Goal: Information Seeking & Learning: Check status

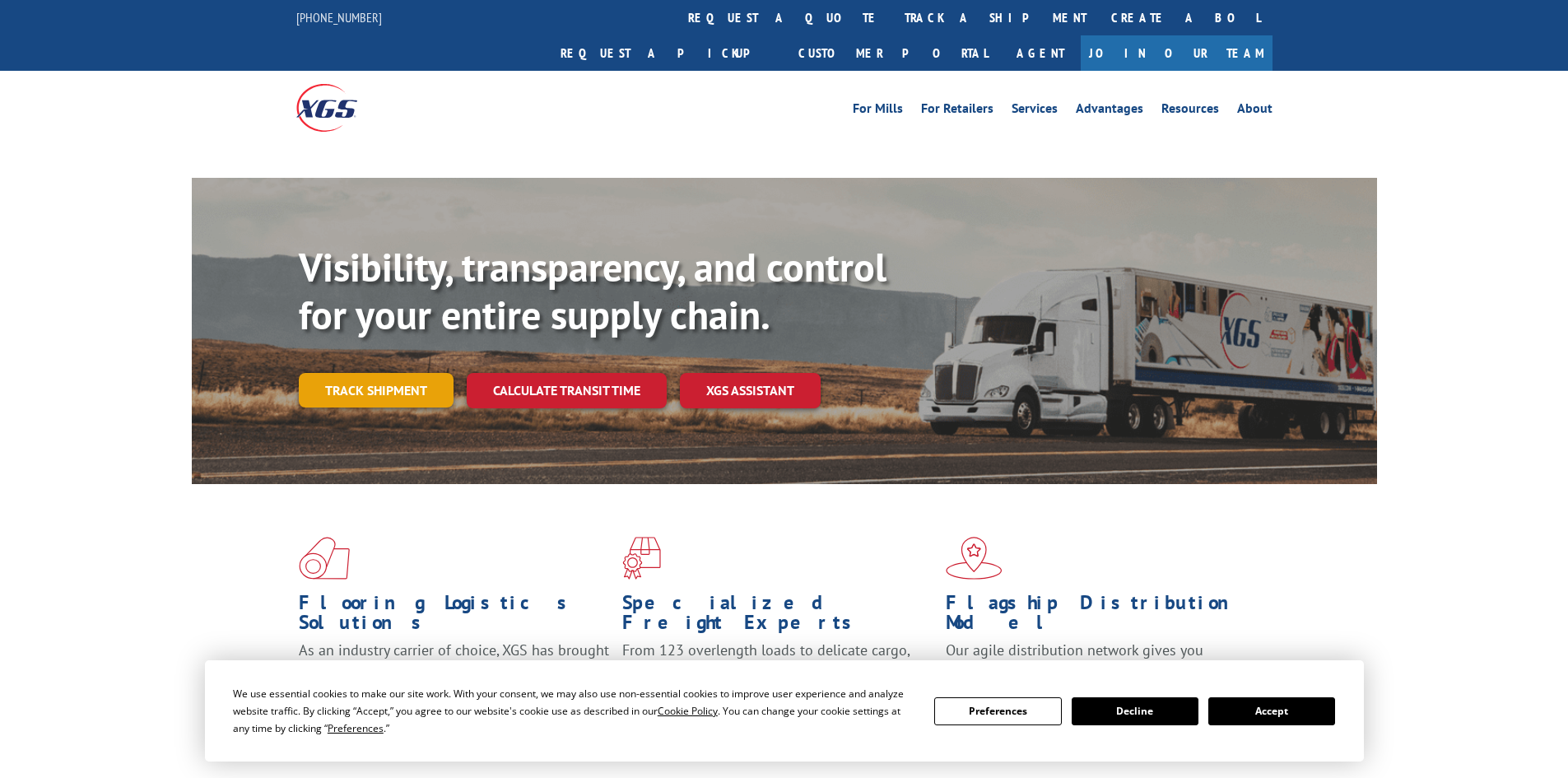
click at [437, 373] on link "Track shipment" at bounding box center [376, 390] width 155 height 35
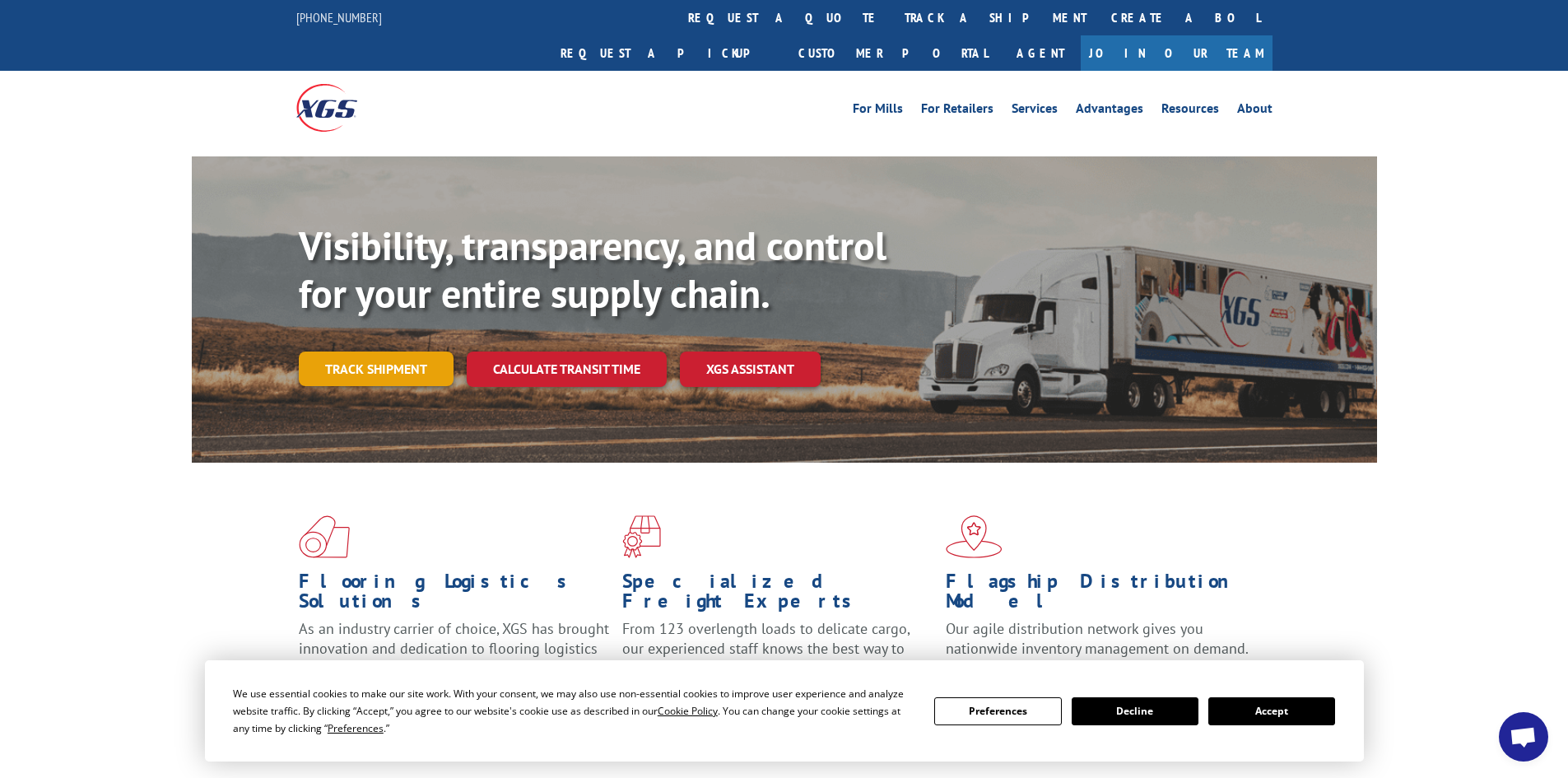
click at [373, 351] on link "Track shipment" at bounding box center [376, 368] width 155 height 35
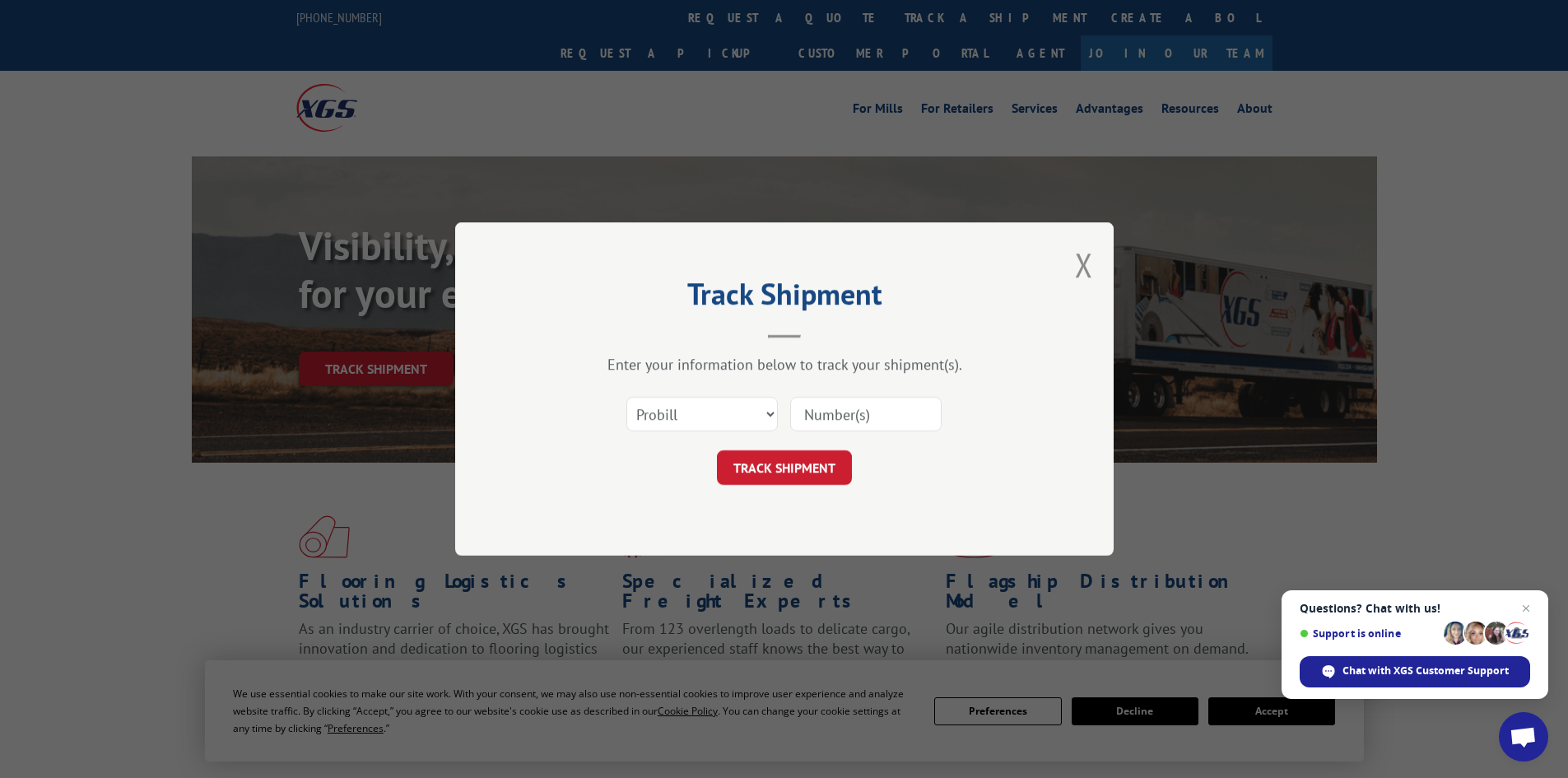
click at [811, 407] on input at bounding box center [866, 413] width 152 height 35
type input "16330832"
click at [717, 450] on button "TRACK SHIPMENT" at bounding box center [784, 467] width 135 height 35
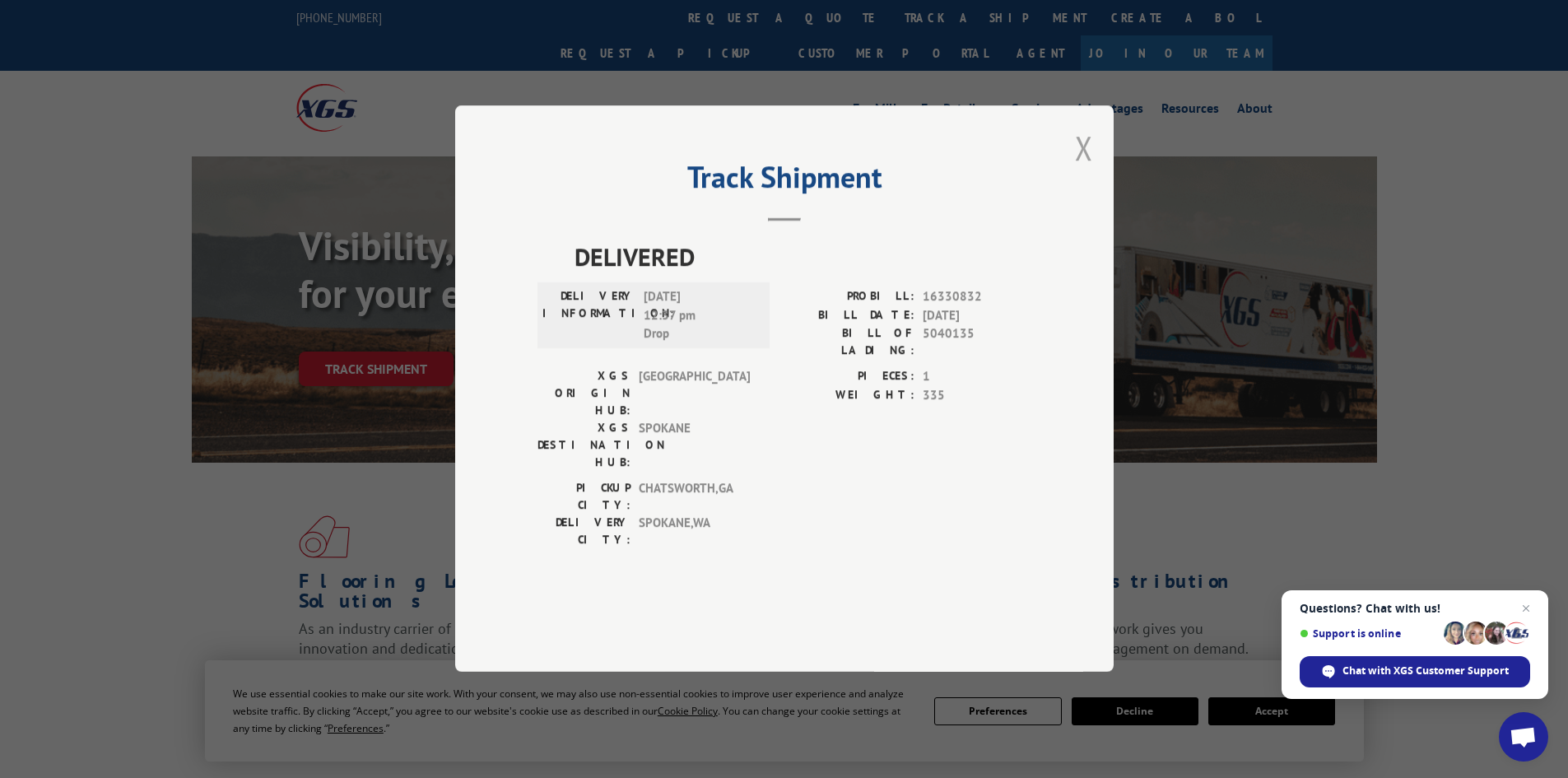
click at [1083, 170] on button "Close modal" at bounding box center [1084, 148] width 18 height 43
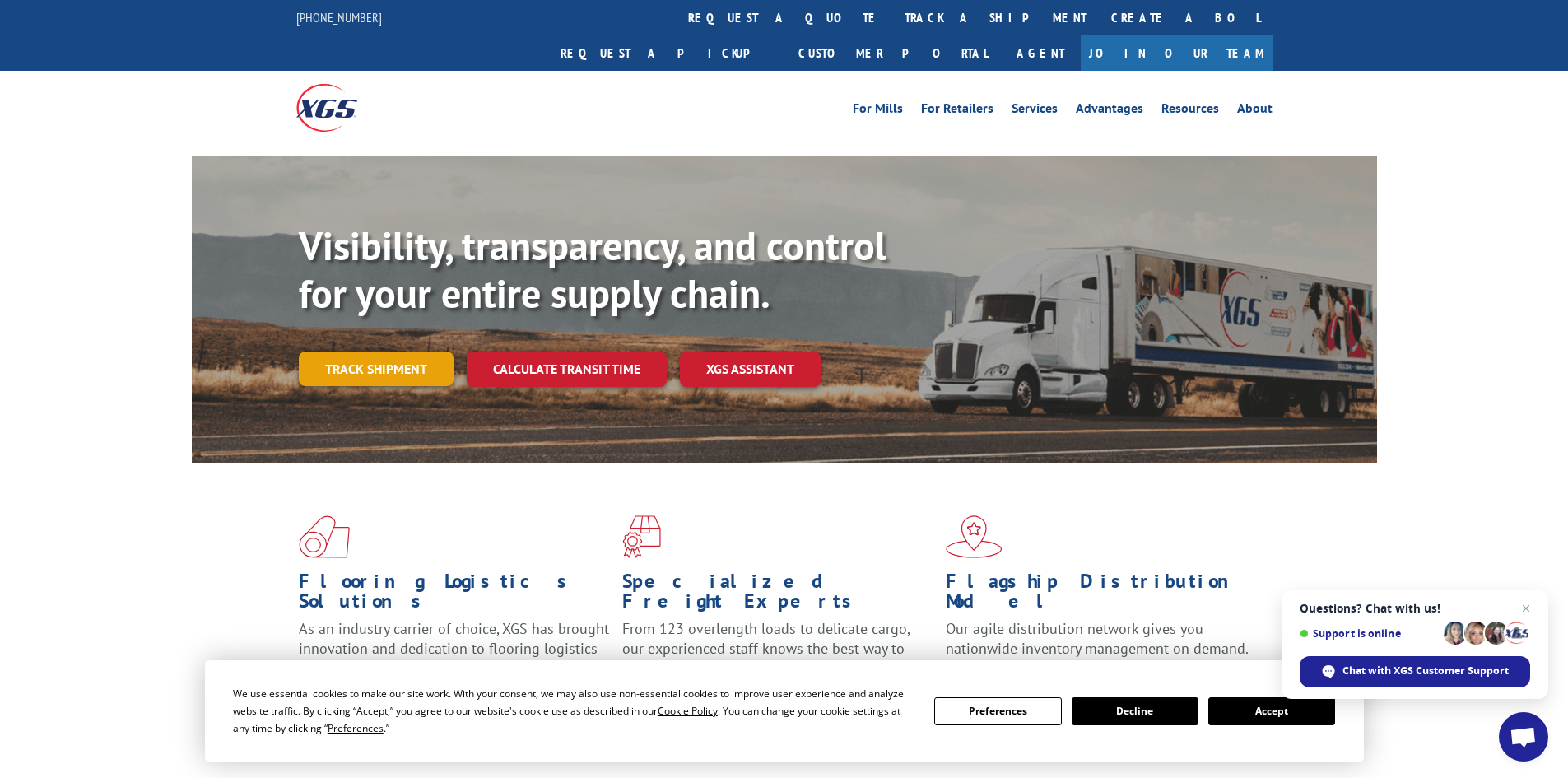
click at [408, 351] on link "Track shipment" at bounding box center [376, 368] width 155 height 35
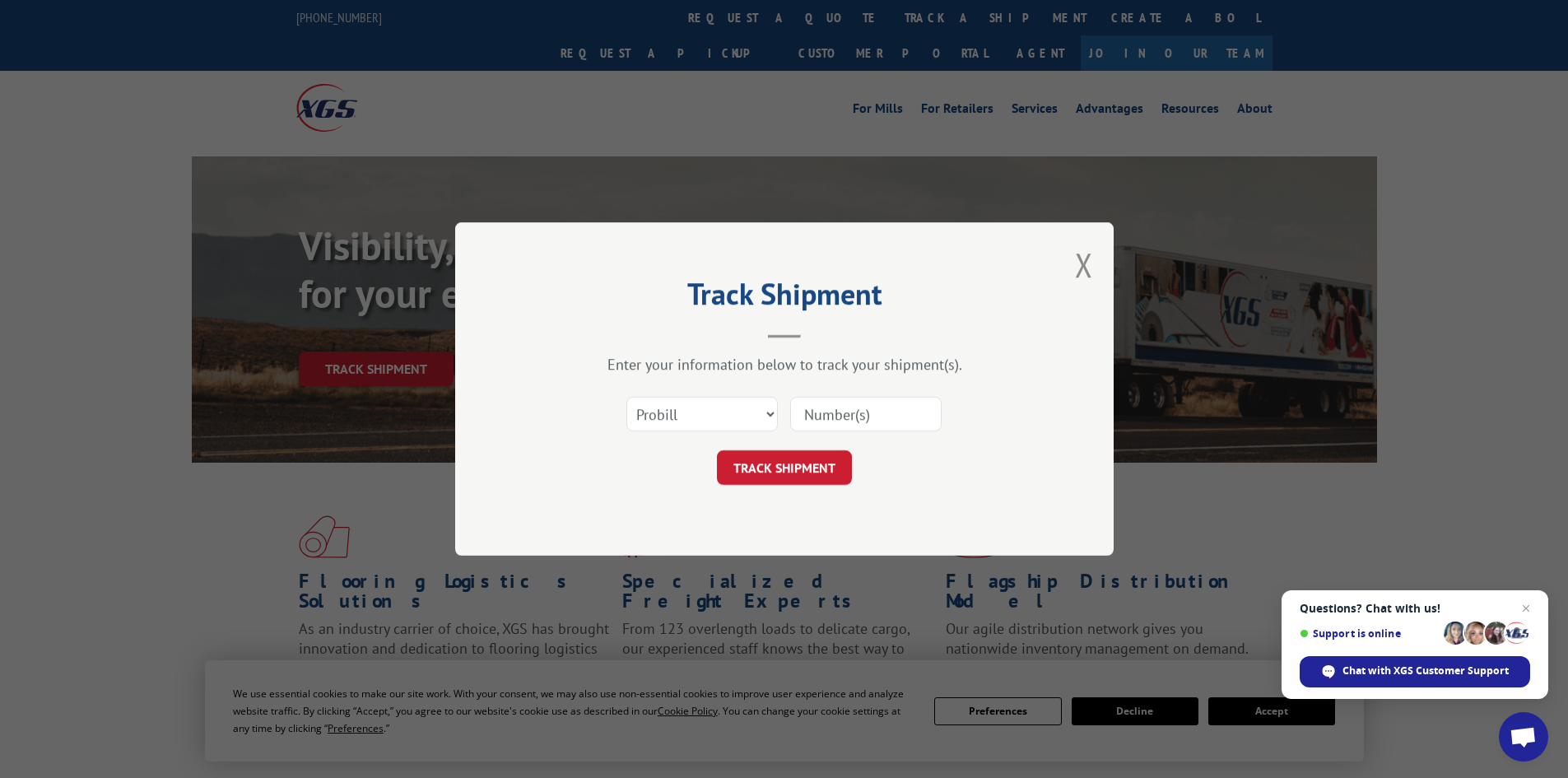
paste input "17516576"
type input "17516576"
click at [813, 480] on button "TRACK SHIPMENT" at bounding box center [784, 467] width 135 height 35
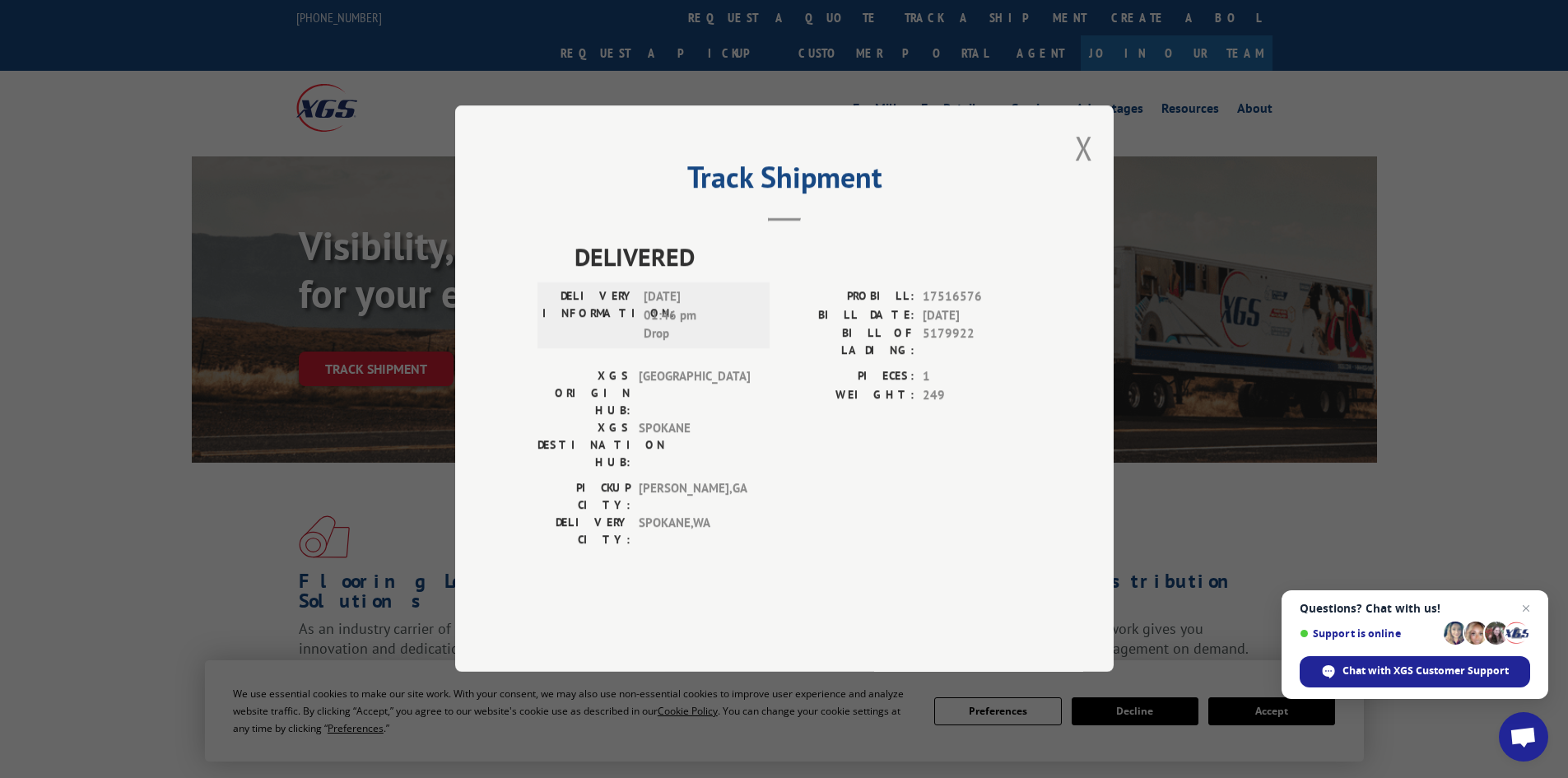
click at [1096, 206] on div "Track Shipment DELIVERED DELIVERY INFORMATION: [DATE] 01:46 pm Drop PROBILL: 17…" at bounding box center [784, 388] width 659 height 566
click at [1079, 170] on button "Close modal" at bounding box center [1084, 148] width 18 height 43
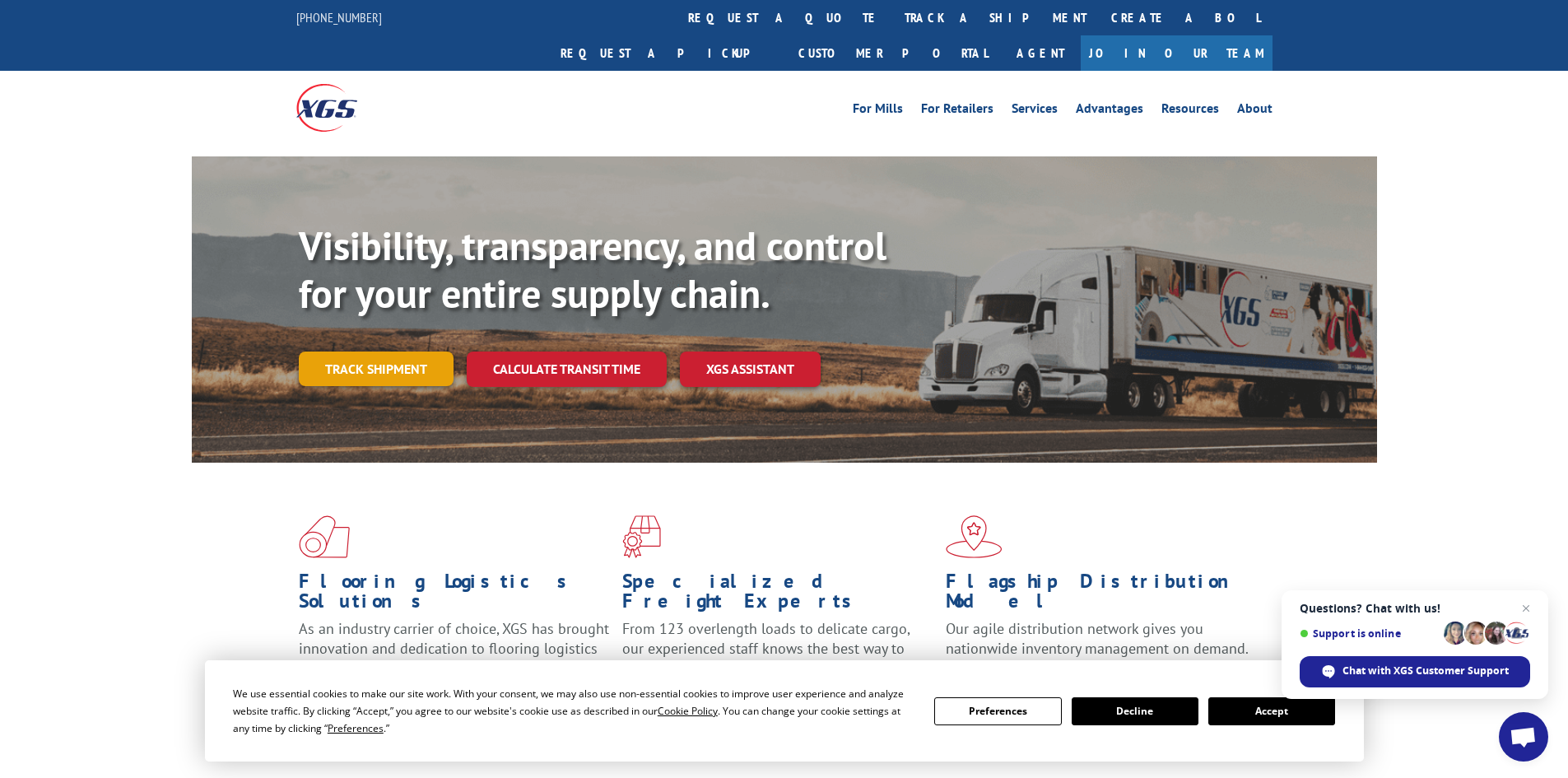
click at [403, 351] on link "Track shipment" at bounding box center [376, 368] width 155 height 35
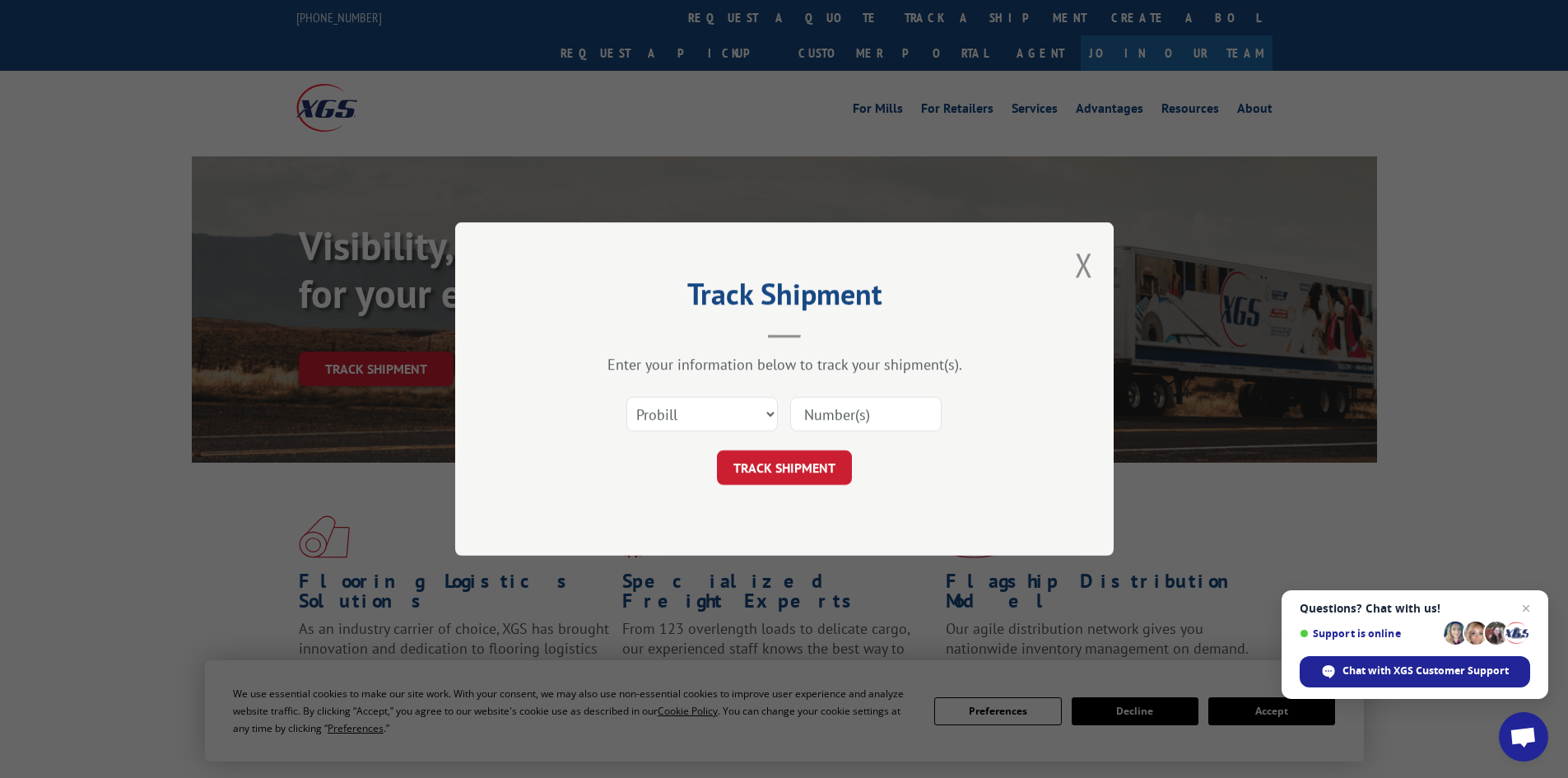
paste input "17958250903"
type input "17958250903"
click at [843, 448] on form "Select category... Probill BOL PO 17958250903 TRACK SHIPMENT" at bounding box center [785, 436] width 494 height 98
click at [839, 455] on button "TRACK SHIPMENT" at bounding box center [784, 467] width 135 height 35
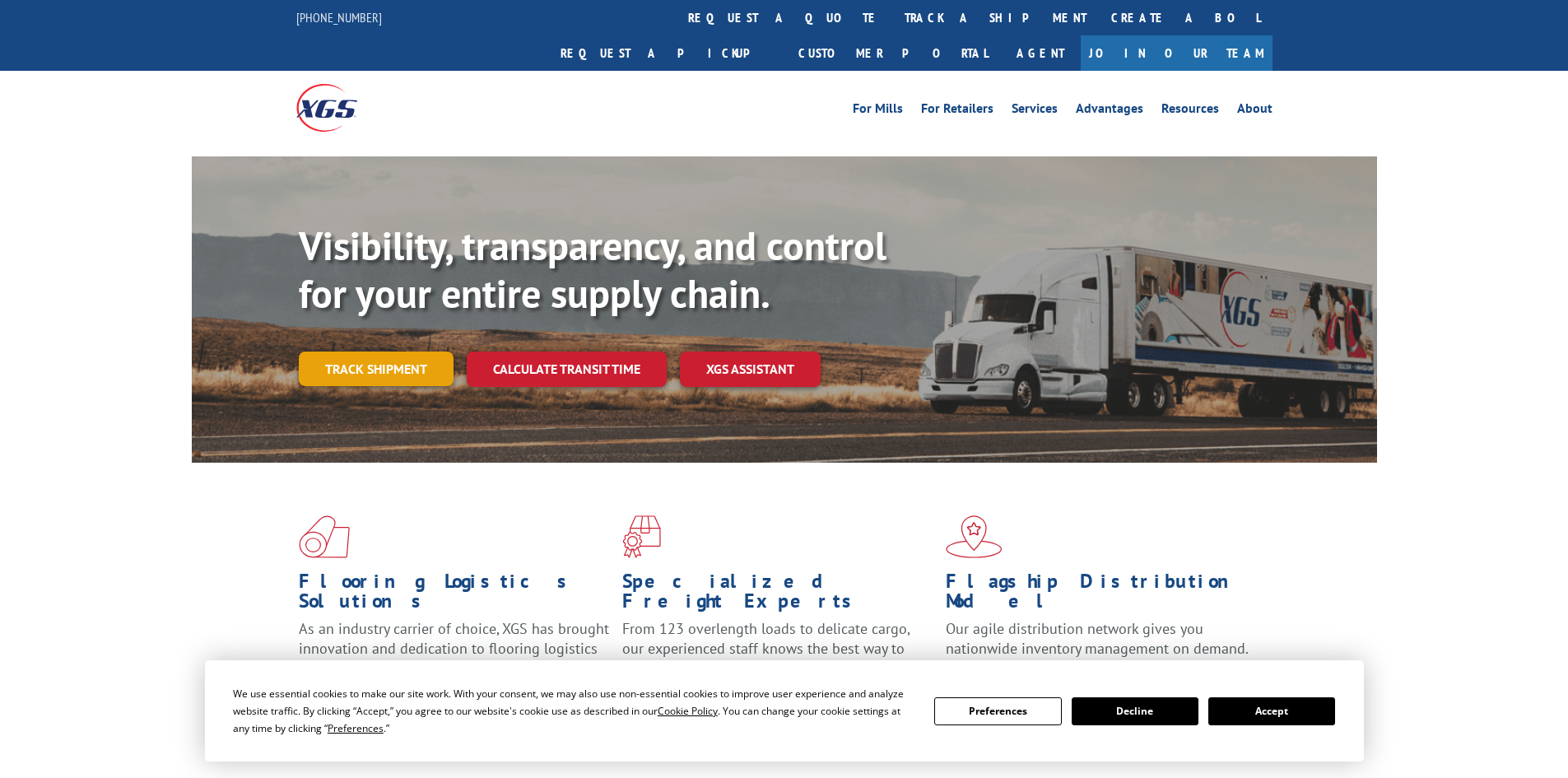
click at [362, 351] on link "Track shipment" at bounding box center [376, 368] width 155 height 35
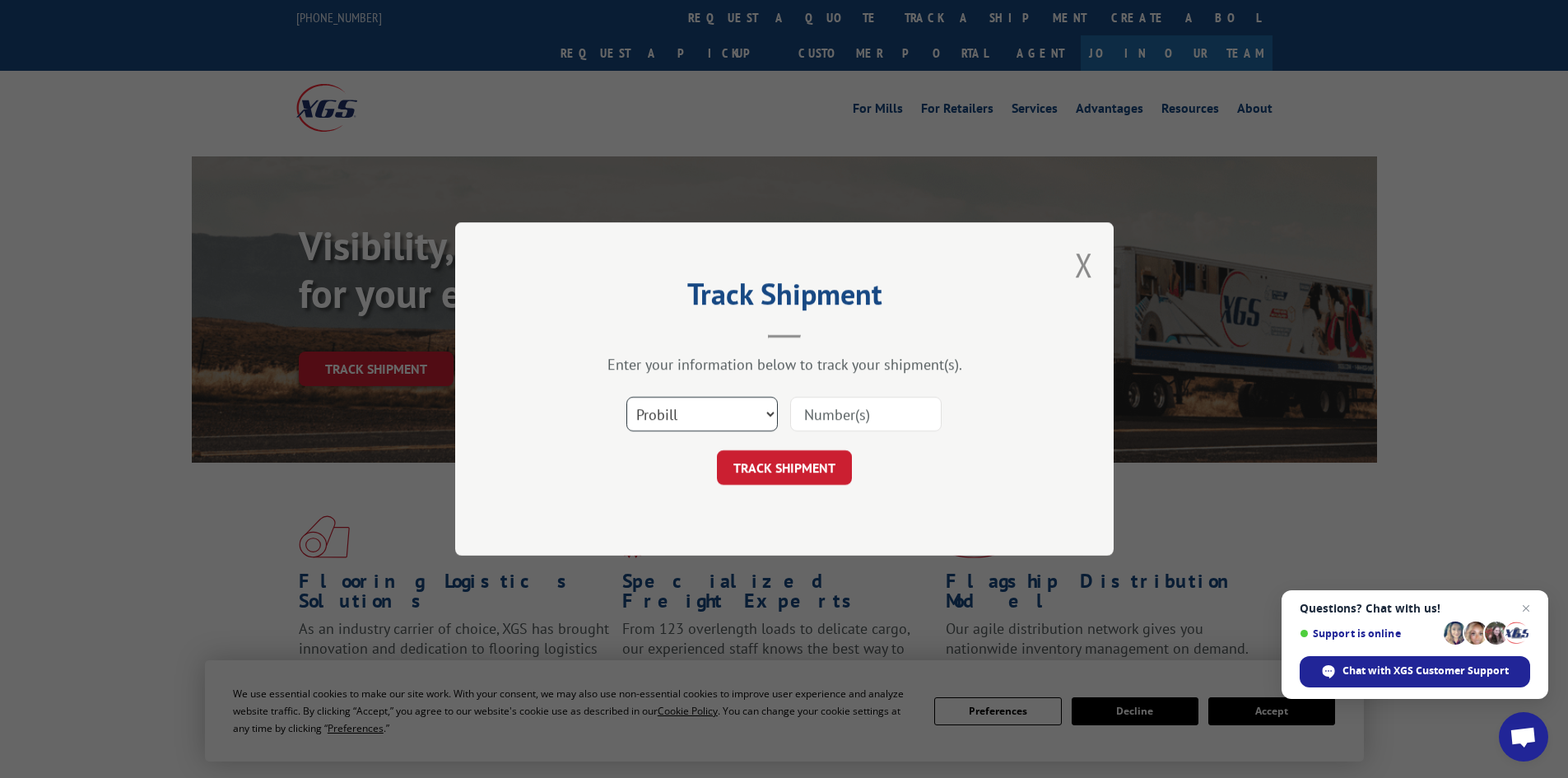
click at [715, 413] on select "Select category... Probill BOL PO" at bounding box center [702, 413] width 152 height 35
select select "bol"
click at [627, 397] on select "Select category... Probill BOL PO" at bounding box center [702, 413] width 152 height 35
click at [826, 411] on input at bounding box center [866, 413] width 152 height 35
paste input "448005"
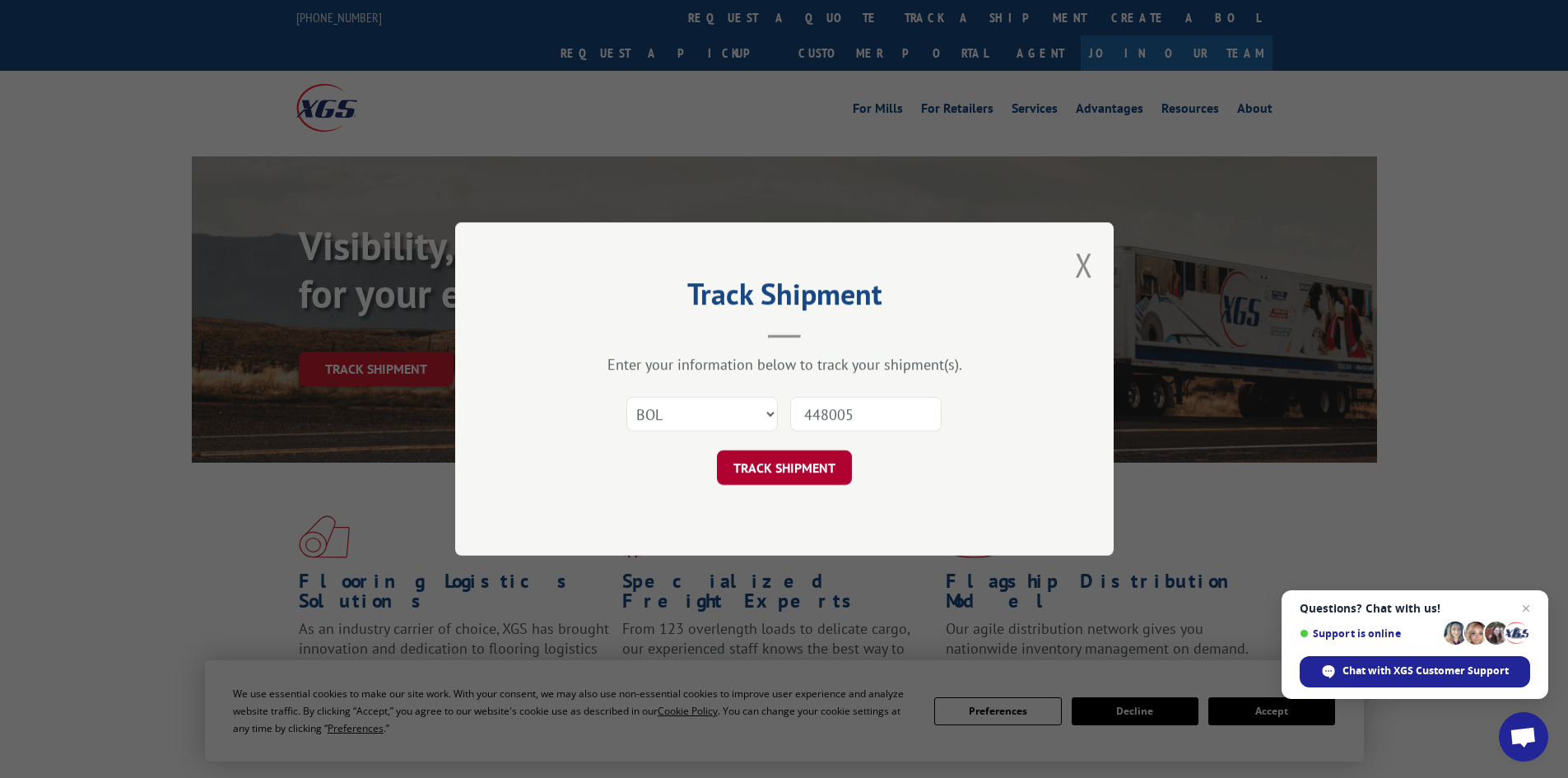
type input "448005"
click at [802, 465] on button "TRACK SHIPMENT" at bounding box center [784, 467] width 135 height 35
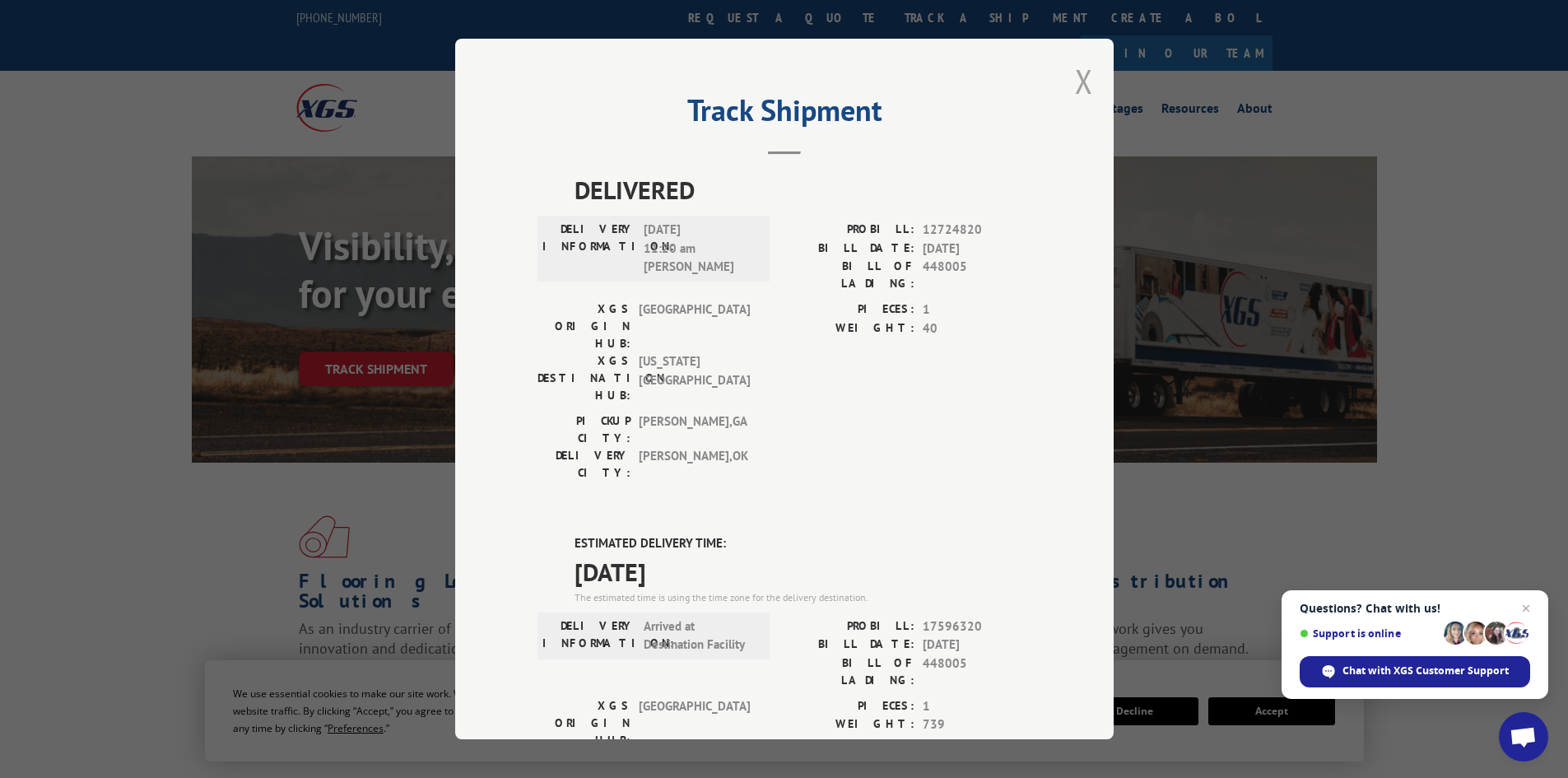
click at [1077, 70] on button "Close modal" at bounding box center [1084, 81] width 18 height 43
